Goal: Find specific page/section: Find specific page/section

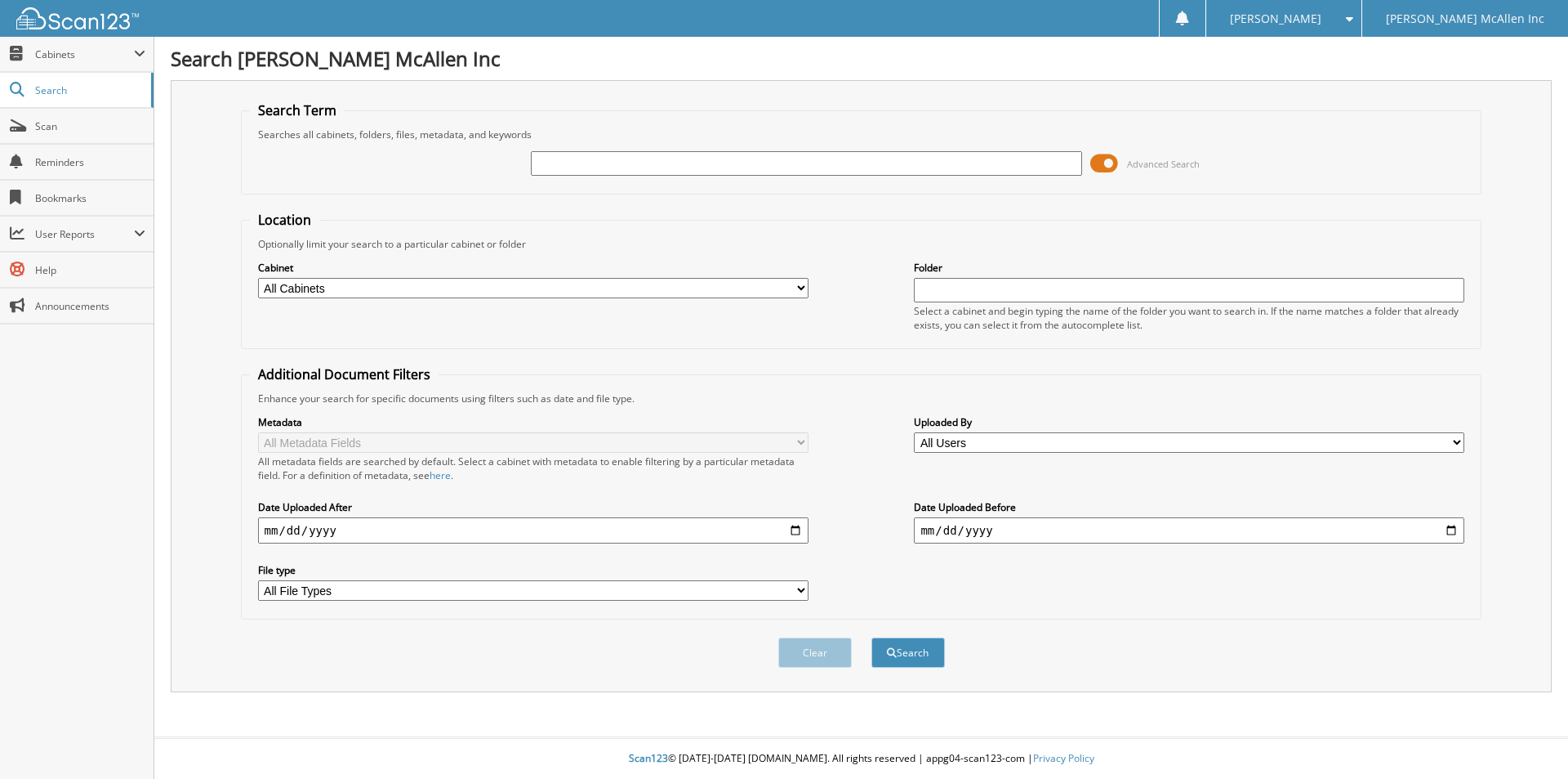
click at [869, 174] on input "text" at bounding box center [806, 163] width 550 height 25
type input "SKD71510"
click at [872, 637] on button "Search" at bounding box center [908, 652] width 73 height 30
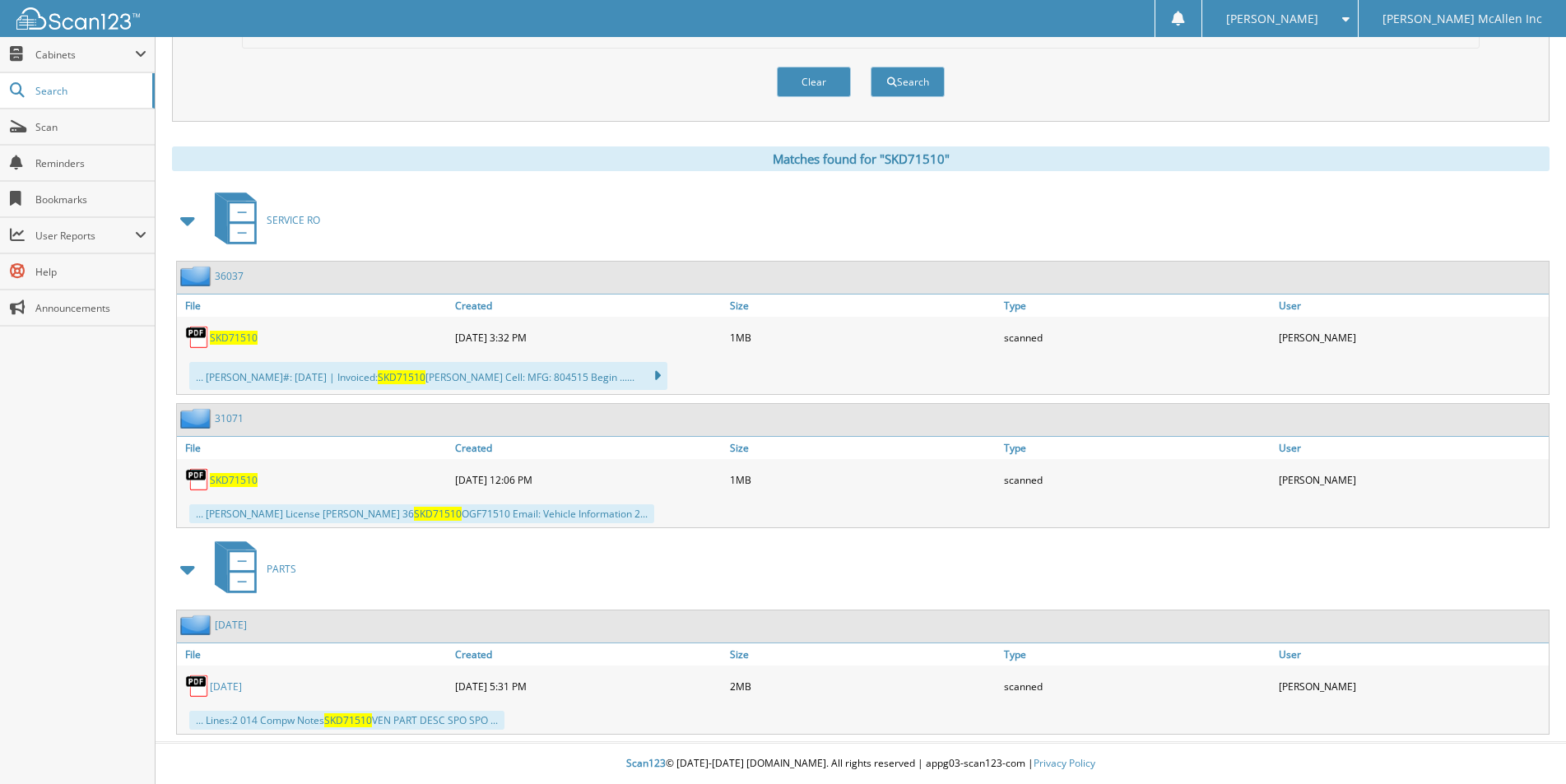
scroll to position [576, 0]
click at [60, 133] on span "Scan" at bounding box center [90, 126] width 111 height 14
